Goal: Information Seeking & Learning: Learn about a topic

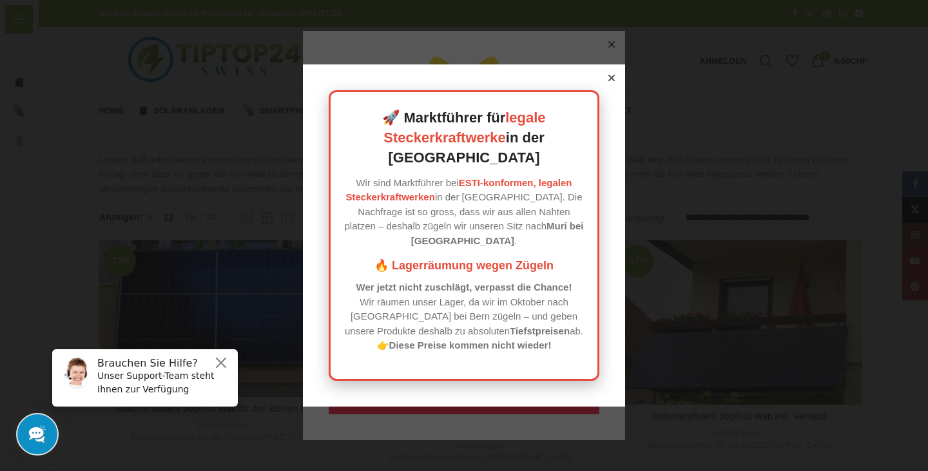
click at [608, 81] on icon at bounding box center [611, 78] width 6 height 6
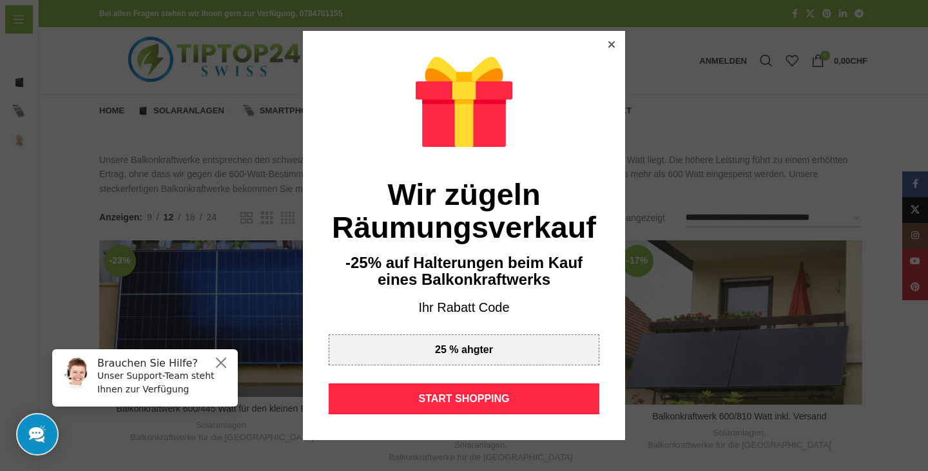
click at [606, 48] on div at bounding box center [612, 45] width 12 height 12
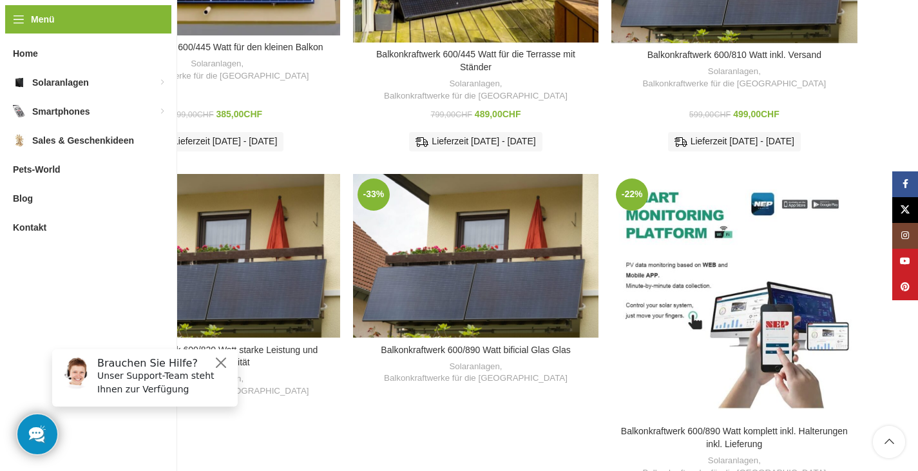
scroll to position [361, 0]
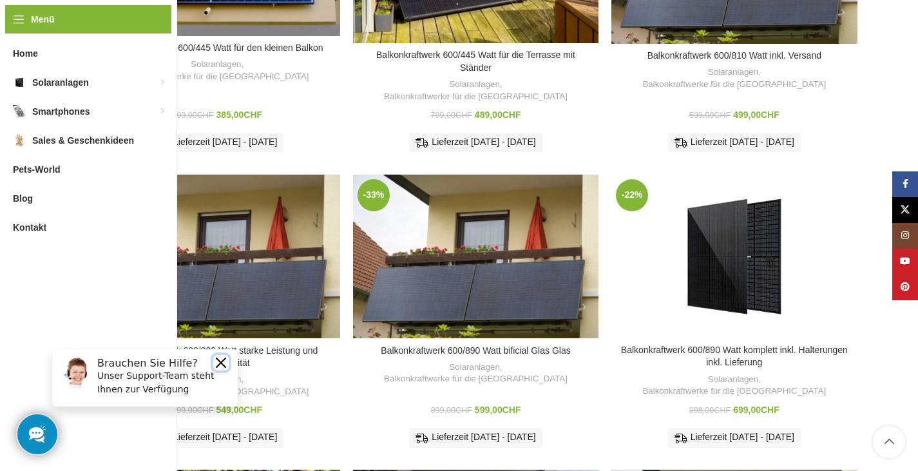
click at [219, 358] on button "Close" at bounding box center [220, 362] width 15 height 15
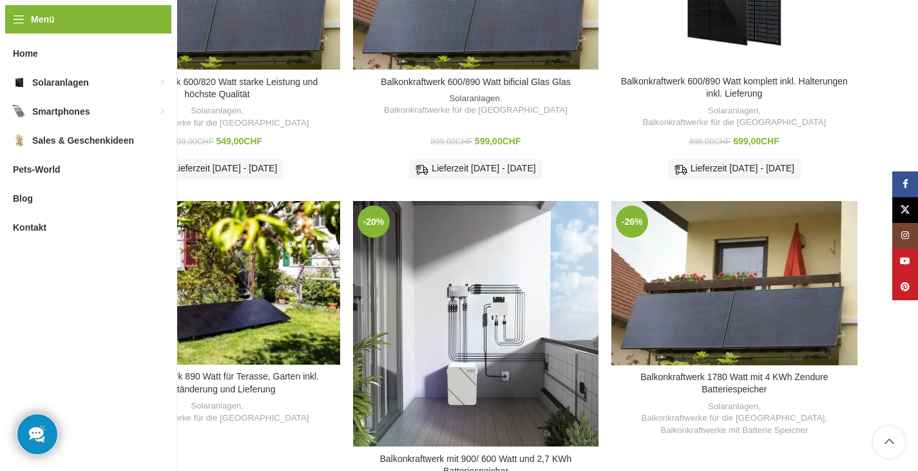
scroll to position [639, 0]
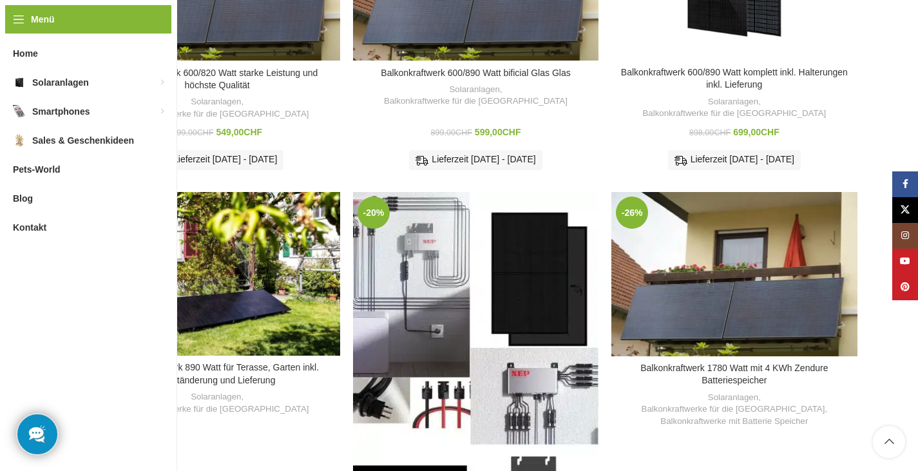
click at [472, 316] on div "Balkonkraftwerk mit 900/ 600 Watt und 2,7 KWh Batteriespeicher" at bounding box center [444, 384] width 61 height 384
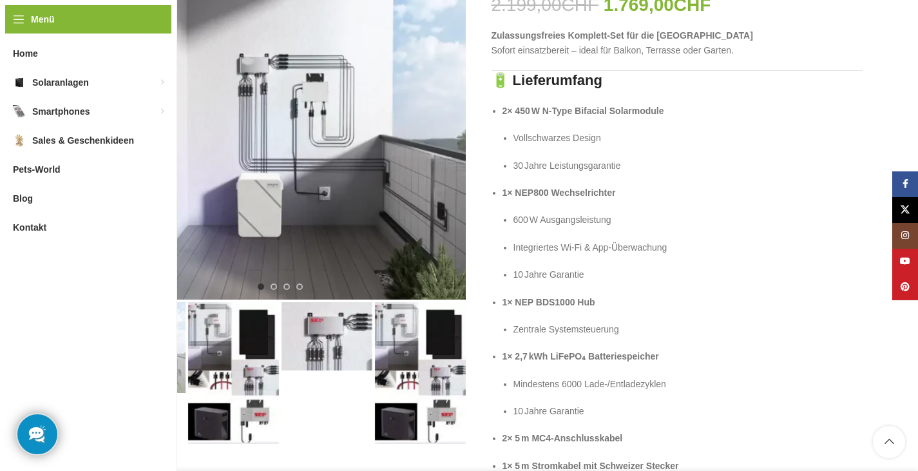
scroll to position [258, 0]
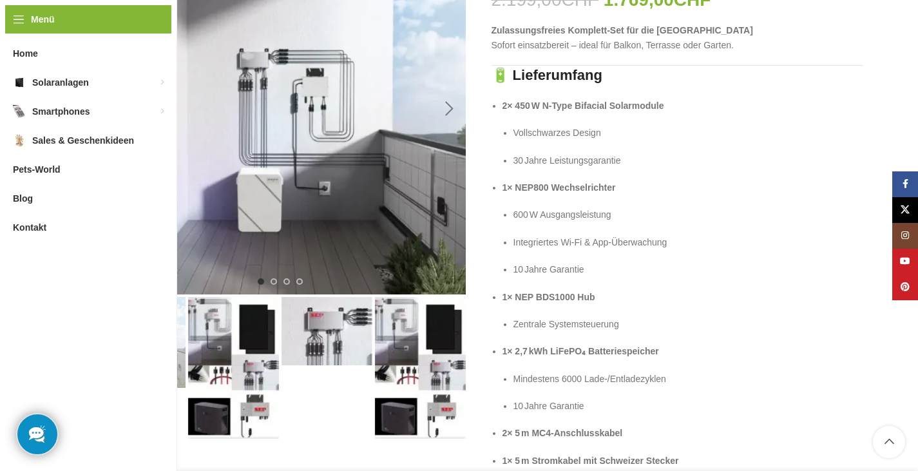
click at [449, 113] on div "Next slide" at bounding box center [450, 109] width 32 height 32
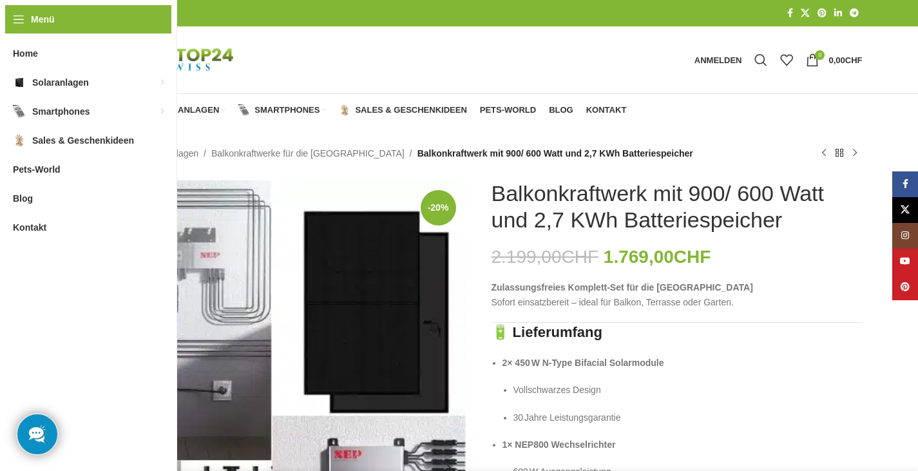
scroll to position [0, 0]
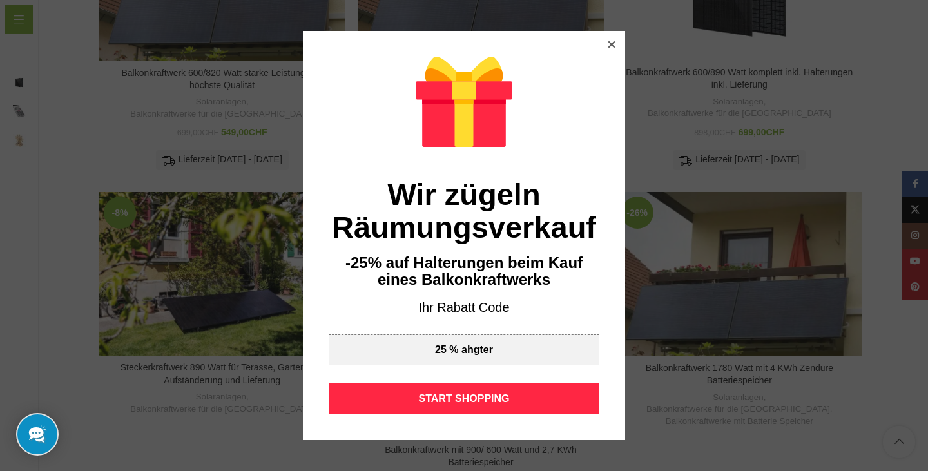
click at [608, 45] on icon at bounding box center [611, 44] width 6 height 6
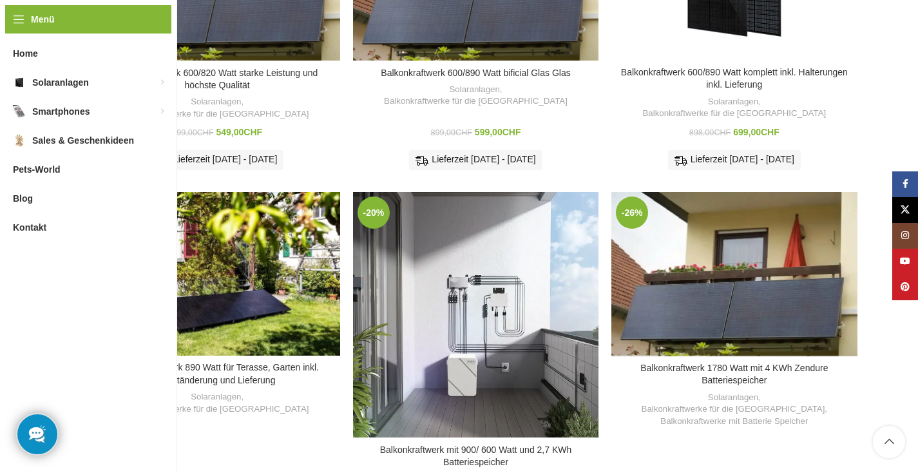
drag, startPoint x: 648, startPoint y: 258, endPoint x: 631, endPoint y: 244, distance: 22.4
click at [631, 244] on div "Balkonkraftwerk 1780 Watt mit 4 KWh Zendure Batteriespeicher" at bounding box center [635, 274] width 49 height 164
